Goal: Task Accomplishment & Management: Complete application form

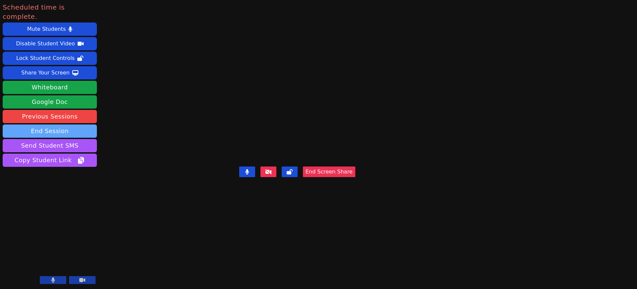
click at [53, 125] on button "End Session" at bounding box center [50, 131] width 94 height 13
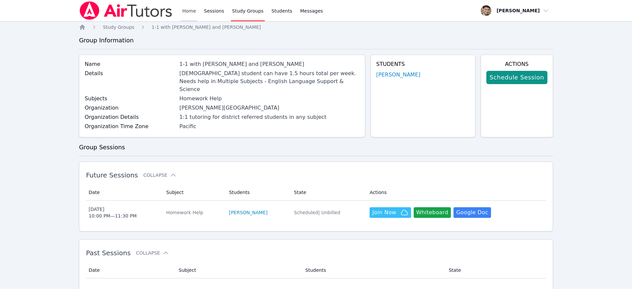
click at [190, 9] on link "Home" at bounding box center [189, 10] width 16 height 21
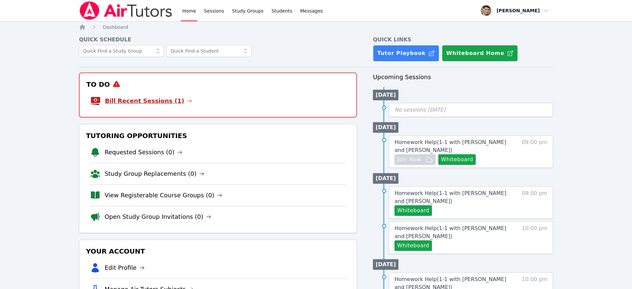
click at [161, 103] on link "Bill Recent Sessions (1)" at bounding box center [148, 100] width 87 height 9
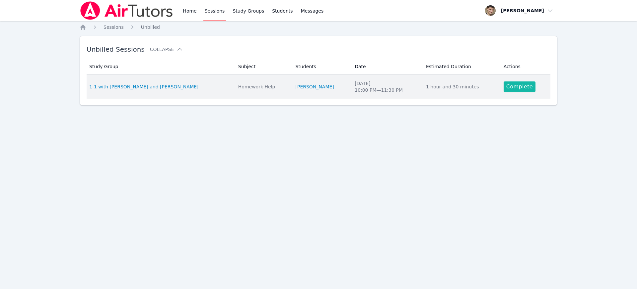
click at [520, 87] on link "Complete" at bounding box center [519, 87] width 32 height 11
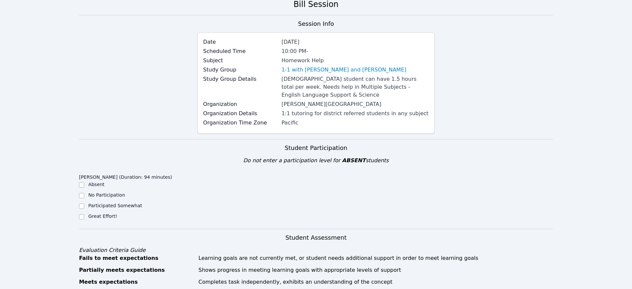
scroll to position [128, 0]
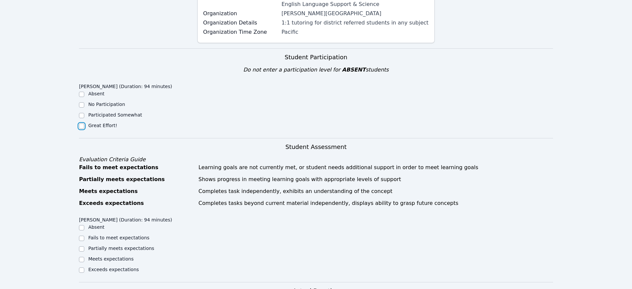
click at [80, 126] on input "Great Effort!" at bounding box center [81, 126] width 5 height 5
checkbox input "true"
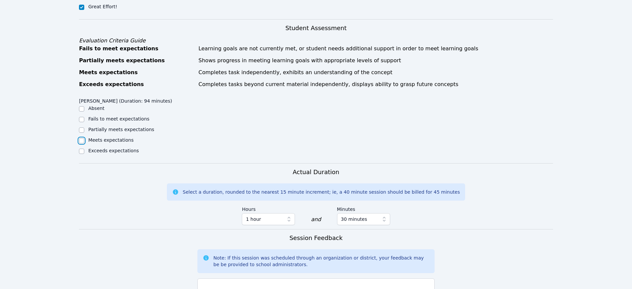
click at [80, 140] on input "Meets expectations" at bounding box center [81, 140] width 5 height 5
checkbox input "true"
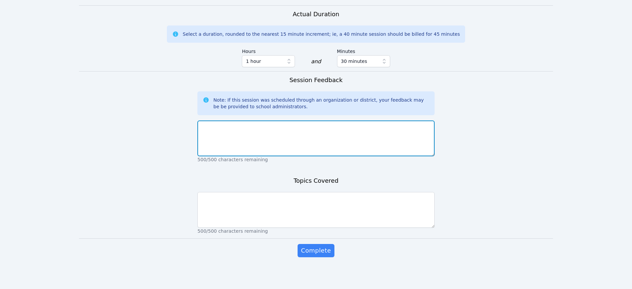
click at [235, 140] on textarea at bounding box center [315, 139] width 237 height 36
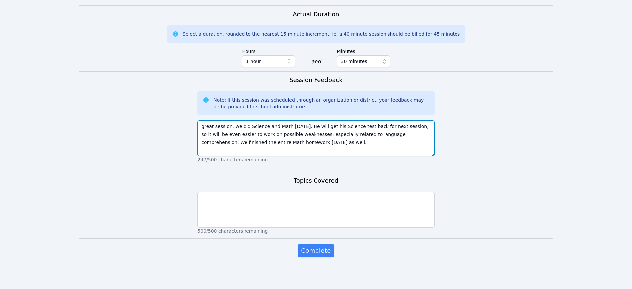
type textarea "great session, we did Science and Math today. He will get his Science test back…"
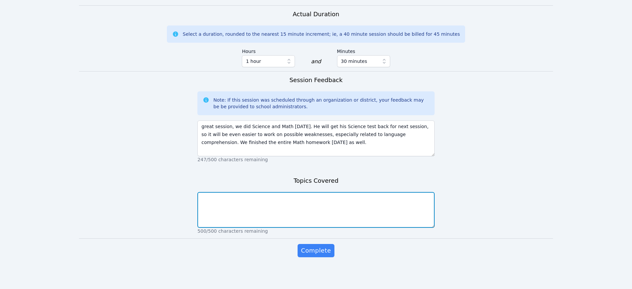
click at [249, 216] on textarea at bounding box center [315, 210] width 237 height 36
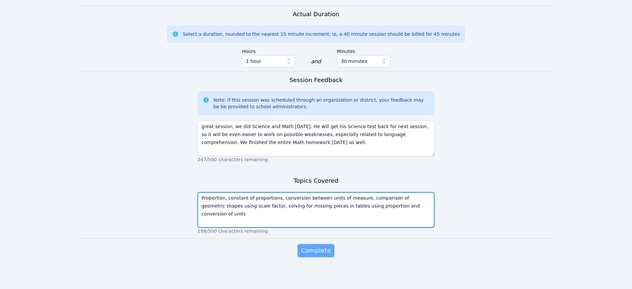
type textarea "Proportion, constant of proportions, conversion between units of measure, compa…"
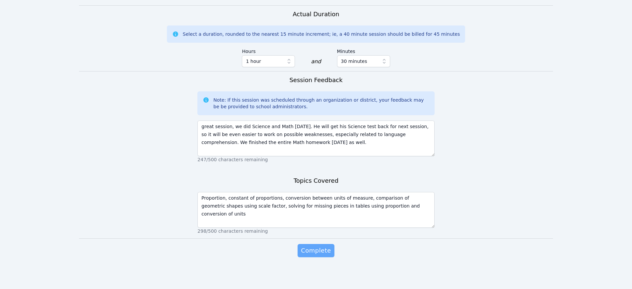
click at [318, 248] on span "Complete" at bounding box center [316, 250] width 30 height 9
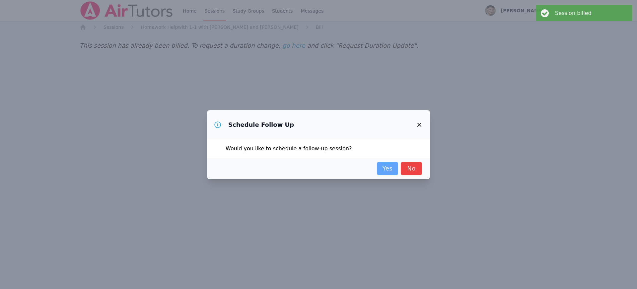
click at [391, 167] on link "Yes" at bounding box center [387, 168] width 21 height 13
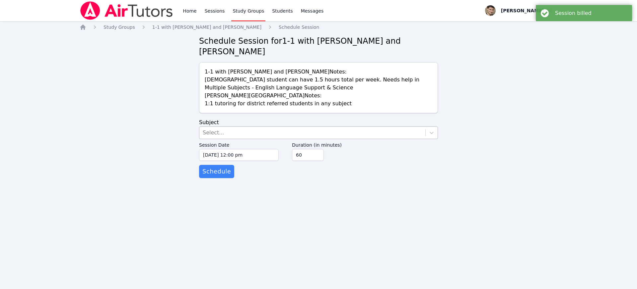
click at [222, 132] on div "Select..." at bounding box center [214, 133] width 22 height 8
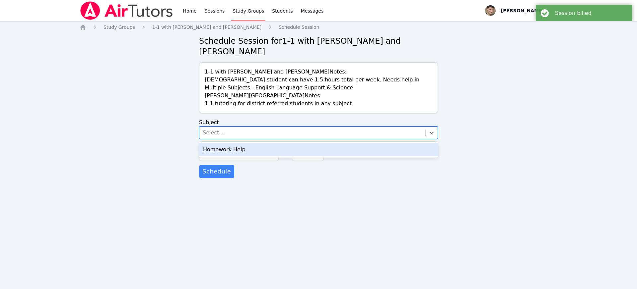
click at [219, 151] on div "Homework Help" at bounding box center [318, 149] width 239 height 13
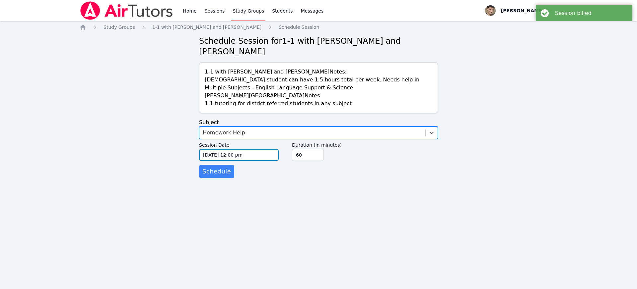
click at [216, 154] on input "10/06/2025 12:00 pm" at bounding box center [239, 155] width 80 height 12
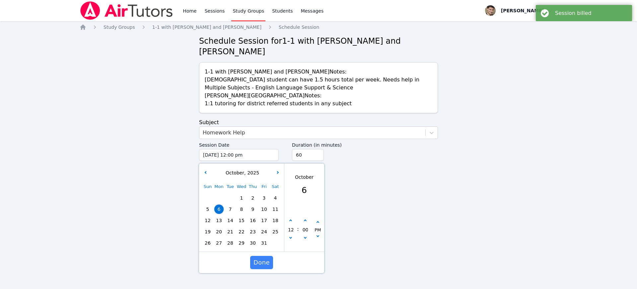
click at [219, 223] on span "13" at bounding box center [218, 220] width 9 height 9
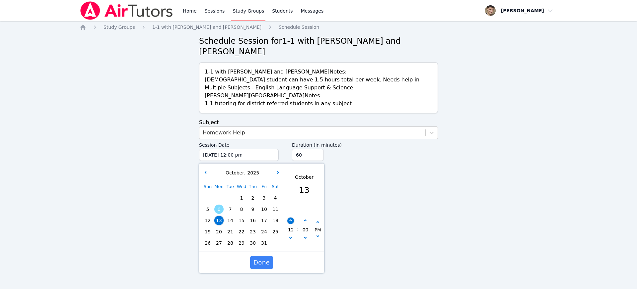
click at [290, 221] on icon "button" at bounding box center [290, 221] width 3 height 3
type input "10/13/2025 01:00 pm"
type input "01"
click at [290, 221] on icon "button" at bounding box center [290, 221] width 3 height 3
type input "10/13/2025 02:00 pm"
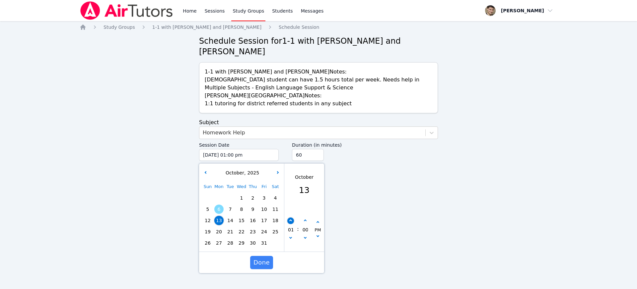
type input "02"
click at [290, 221] on icon "button" at bounding box center [290, 221] width 3 height 3
type input "10/13/2025 03:00 pm"
type input "03"
click at [290, 221] on icon "button" at bounding box center [290, 221] width 3 height 3
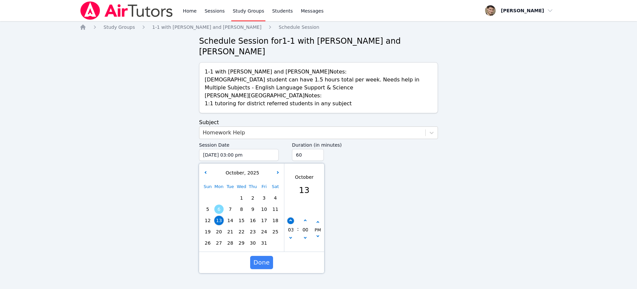
type input "10/13/2025 04:00 pm"
type input "04"
click at [290, 221] on icon "button" at bounding box center [290, 221] width 3 height 3
type input "10/13/2025 05:00 pm"
type input "05"
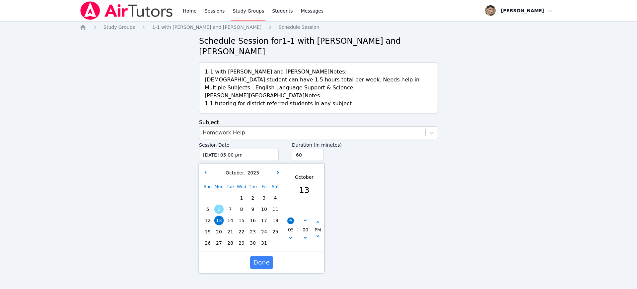
click at [290, 221] on icon "button" at bounding box center [290, 221] width 3 height 3
type input "10/13/2025 06:00 pm"
type input "06"
click at [290, 221] on icon "button" at bounding box center [290, 221] width 3 height 3
type input "10/13/2025 07:00 pm"
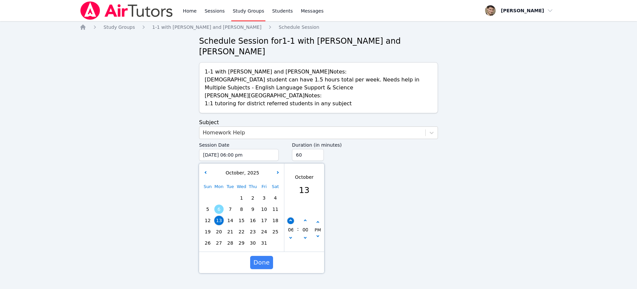
type input "07"
click at [290, 221] on icon "button" at bounding box center [290, 221] width 3 height 3
type input "10/13/2025 08:00 pm"
type input "08"
click at [290, 221] on icon "button" at bounding box center [290, 221] width 3 height 3
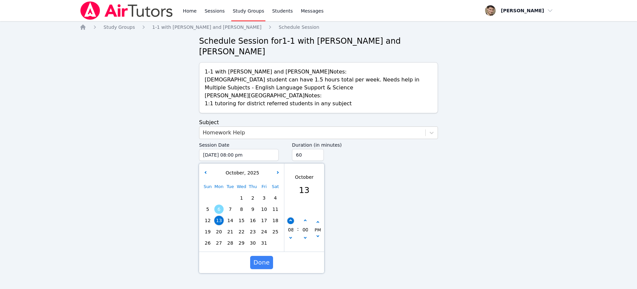
type input "10/13/2025 09:00 pm"
type input "09"
click at [290, 221] on icon "button" at bounding box center [290, 221] width 3 height 3
type input "10/13/2025 10:00 pm"
type input "10"
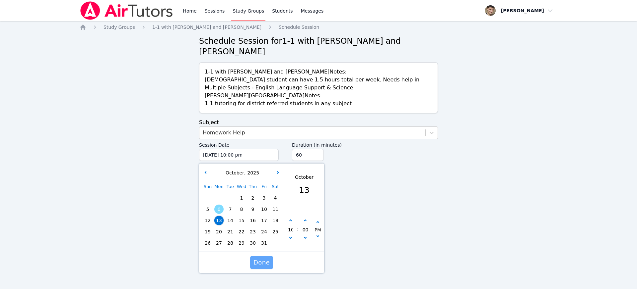
click at [262, 259] on span "Done" at bounding box center [261, 262] width 16 height 9
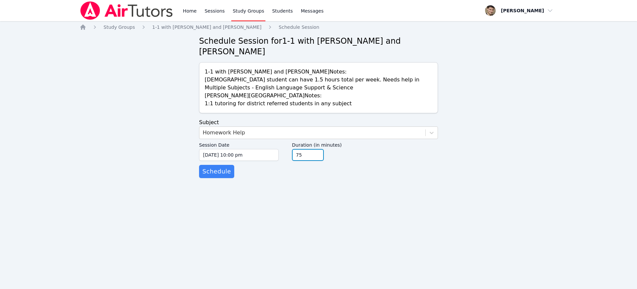
click at [318, 153] on input "75" at bounding box center [308, 155] width 32 height 12
type input "90"
click at [318, 153] on input "90" at bounding box center [308, 155] width 32 height 12
click at [220, 173] on span "Schedule" at bounding box center [216, 171] width 29 height 9
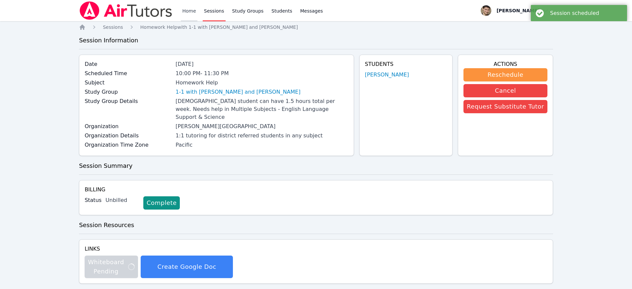
click at [182, 12] on link "Home" at bounding box center [189, 10] width 16 height 21
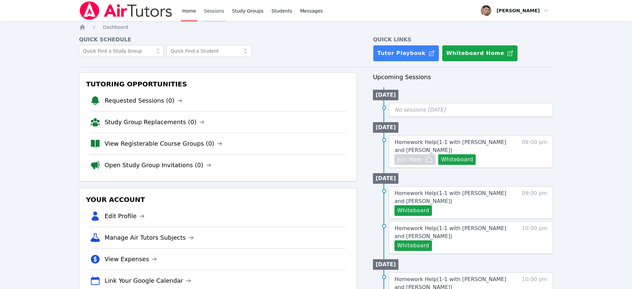
click at [218, 8] on link "Sessions" at bounding box center [214, 10] width 23 height 21
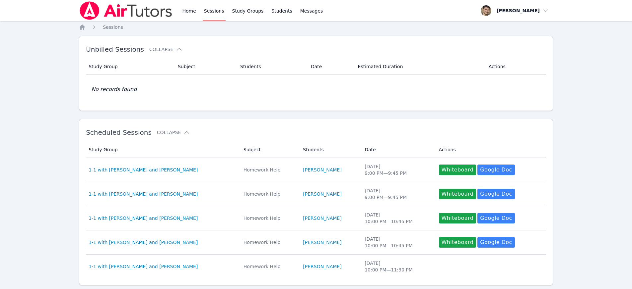
scroll to position [58, 0]
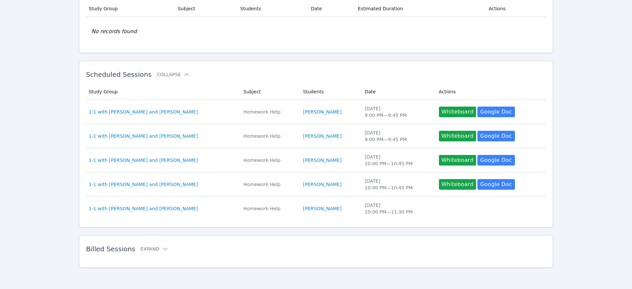
click at [133, 249] on h2 "Billed Sessions Expand" at bounding box center [305, 249] width 439 height 8
click at [141, 249] on button "Expand" at bounding box center [155, 249] width 28 height 7
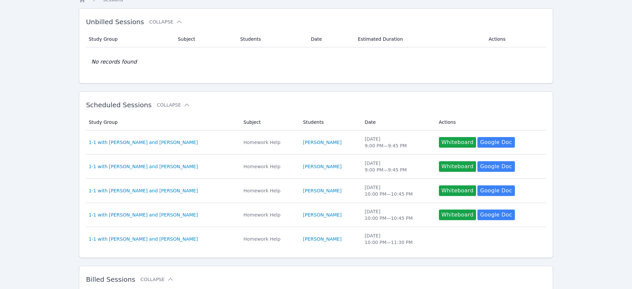
scroll to position [0, 0]
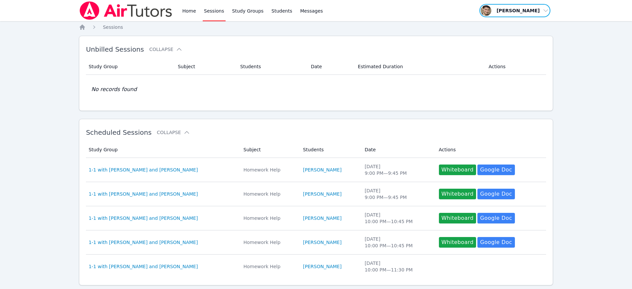
click at [518, 11] on span "button" at bounding box center [514, 10] width 72 height 15
click at [195, 12] on link "Home" at bounding box center [189, 10] width 16 height 21
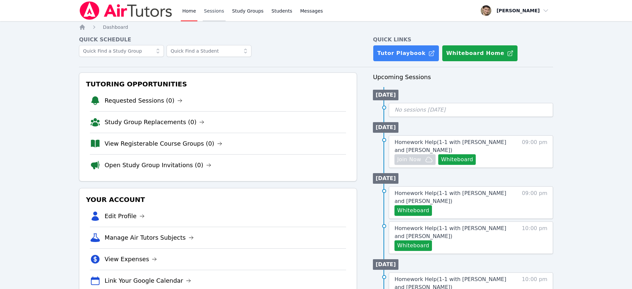
click at [222, 12] on link "Sessions" at bounding box center [214, 10] width 23 height 21
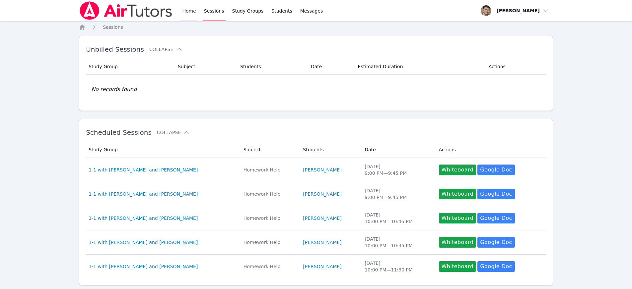
click at [188, 9] on link "Home" at bounding box center [189, 10] width 16 height 21
